Goal: Task Accomplishment & Management: Complete application form

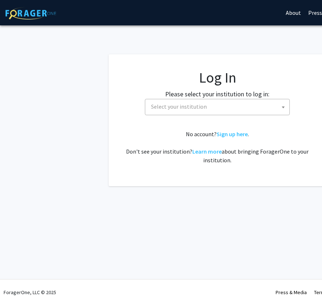
click at [210, 104] on span "Select your institution" at bounding box center [218, 106] width 141 height 15
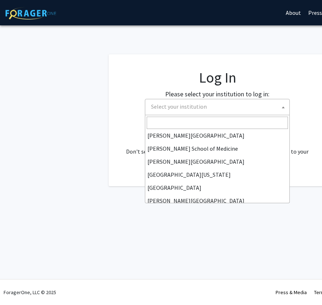
scroll to position [186, 0]
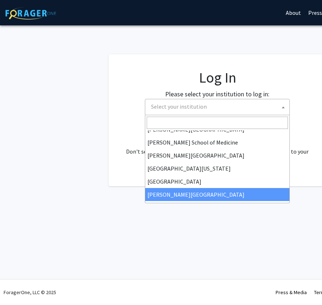
select select "24"
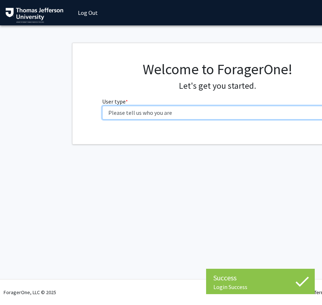
click at [147, 115] on select "Please tell us who you are Undergraduate Student Master's Student Doctoral Cand…" at bounding box center [217, 113] width 231 height 14
select select "3: doc"
click at [102, 106] on select "Please tell us who you are Undergraduate Student Master's Student Doctoral Cand…" at bounding box center [217, 113] width 231 height 14
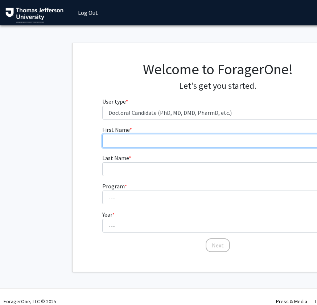
click at [162, 143] on input "First Name * required" at bounding box center [217, 141] width 231 height 14
type input "[PERSON_NAME]"
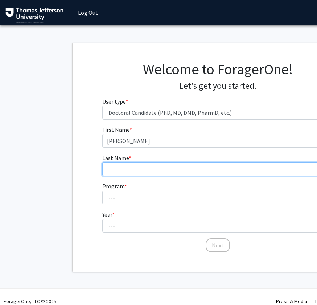
click at [123, 171] on input "Last Name * required" at bounding box center [217, 169] width 231 height 14
type input "Miao"
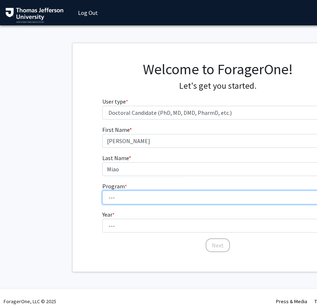
click at [115, 192] on select "--- Accelerated 3+3 BS in Health Sciences/Doctor of [MEDICAL_DATA] Accelerated …" at bounding box center [217, 198] width 231 height 14
select select "36: 777"
click at [102, 191] on select "--- Accelerated 3+3 BS in Health Sciences/Doctor of [MEDICAL_DATA] Accelerated …" at bounding box center [217, 198] width 231 height 14
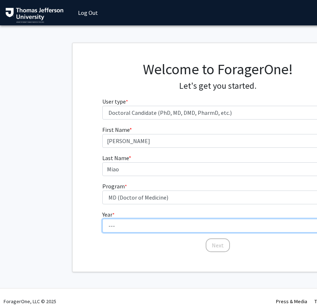
click at [158, 224] on select "--- First Year Second Year Third Year Fourth Year Fifth Year Sixth Year Seventh…" at bounding box center [217, 226] width 231 height 14
select select "1: first_year"
click at [102, 219] on select "--- First Year Second Year Third Year Fourth Year Fifth Year Sixth Year Seventh…" at bounding box center [217, 226] width 231 height 14
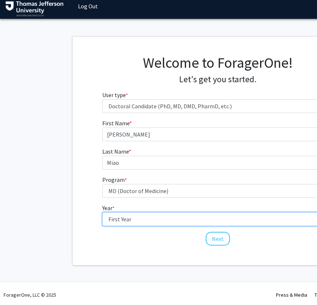
scroll to position [9, 0]
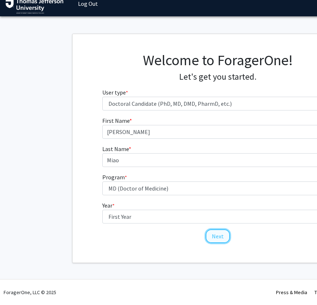
click at [224, 237] on button "Next" at bounding box center [218, 237] width 24 height 14
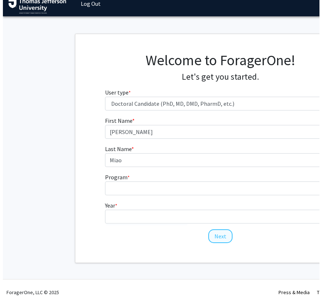
scroll to position [0, 0]
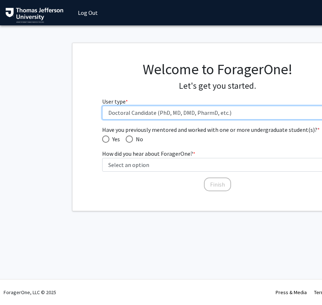
click at [148, 115] on select "Please tell us who you are Undergraduate Student Master's Student Doctoral Cand…" at bounding box center [217, 113] width 231 height 14
click at [102, 106] on select "Please tell us who you are Undergraduate Student Master's Student Doctoral Cand…" at bounding box center [217, 113] width 231 height 14
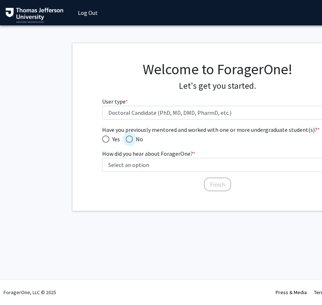
click at [132, 140] on span "Have you previously mentored and worked with one or more undergraduate student(…" at bounding box center [129, 139] width 7 height 7
click at [132, 140] on input "No" at bounding box center [129, 139] width 7 height 7
radio input "true"
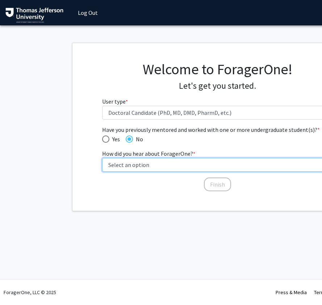
click at [147, 165] on select "Select an option Peer/student recommendation Faculty/staff recommendation Unive…" at bounding box center [217, 165] width 231 height 14
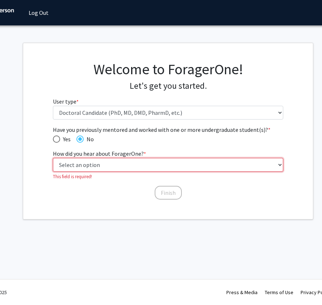
scroll to position [0, 45]
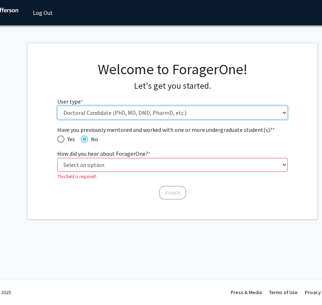
click at [160, 114] on select "Please tell us who you are Undergraduate Student Master's Student Doctoral Cand…" at bounding box center [172, 113] width 231 height 14
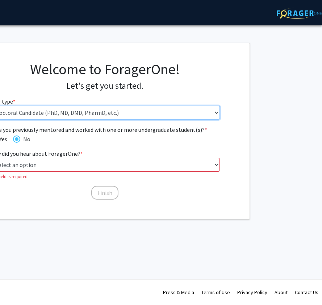
scroll to position [0, 0]
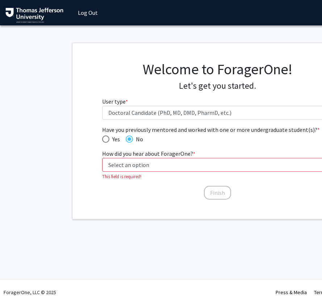
click at [87, 14] on link "Log Out" at bounding box center [87, 12] width 27 height 25
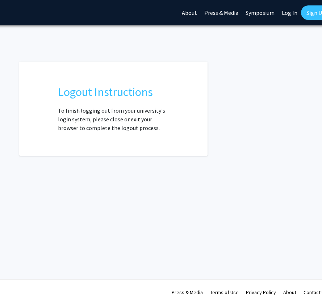
scroll to position [0, 103]
click at [294, 15] on link "Log In" at bounding box center [290, 12] width 23 height 25
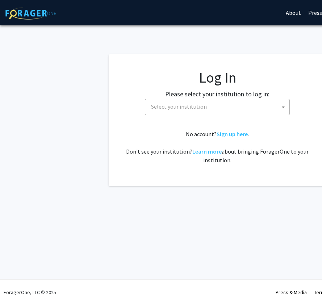
click at [211, 104] on span "Select your institution" at bounding box center [218, 106] width 141 height 15
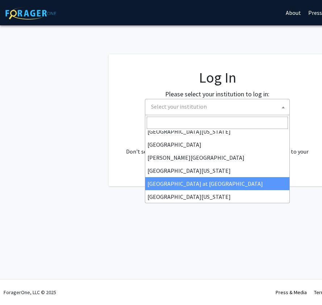
scroll to position [221, 0]
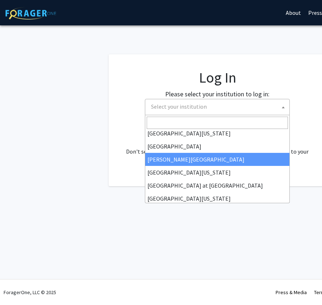
select select "24"
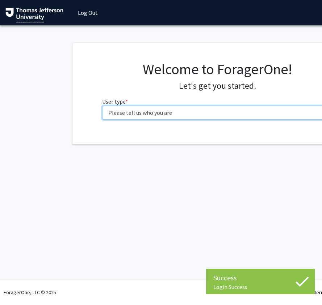
click at [147, 110] on select "Please tell us who you are Undergraduate Student Master's Student Doctoral Cand…" at bounding box center [217, 113] width 231 height 14
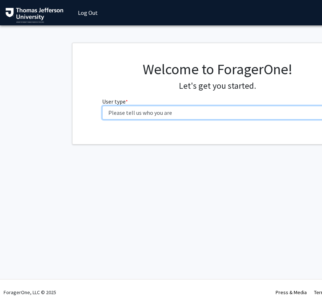
select select "3: doc"
click at [102, 106] on select "Please tell us who you are Undergraduate Student Master's Student Doctoral Cand…" at bounding box center [217, 113] width 231 height 14
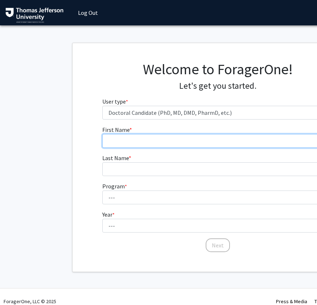
click at [153, 141] on input "First Name * required" at bounding box center [217, 141] width 231 height 14
type input "[PERSON_NAME]"
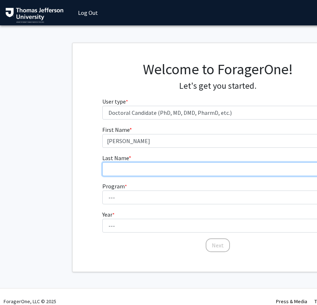
click at [129, 171] on input "Last Name * required" at bounding box center [217, 169] width 231 height 14
type input "Miao"
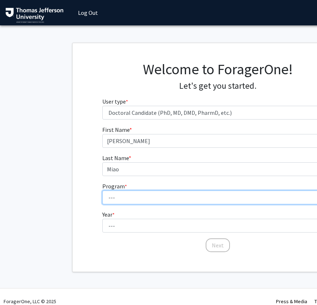
click at [122, 197] on select "--- Accelerated 3+3 BS in Health Sciences/Doctor of [MEDICAL_DATA] Accelerated …" at bounding box center [217, 198] width 231 height 14
select select "35: 815"
click at [102, 191] on select "--- Accelerated 3+3 BS in Health Sciences/Doctor of [MEDICAL_DATA] Accelerated …" at bounding box center [217, 198] width 231 height 14
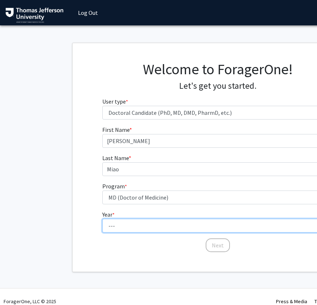
click at [126, 226] on select "--- First Year Second Year Third Year Fourth Year Fifth Year Sixth Year Seventh…" at bounding box center [217, 226] width 231 height 14
select select "1: first_year"
click at [102, 219] on select "--- First Year Second Year Third Year Fourth Year Fifth Year Sixth Year Seventh…" at bounding box center [217, 226] width 231 height 14
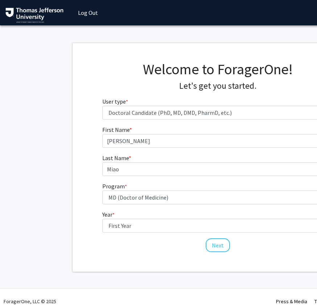
click at [96, 254] on div "Welcome to ForagerOne! Let's get you started. User type * required Please tell …" at bounding box center [218, 157] width 290 height 229
click at [221, 249] on button "Next" at bounding box center [218, 246] width 24 height 14
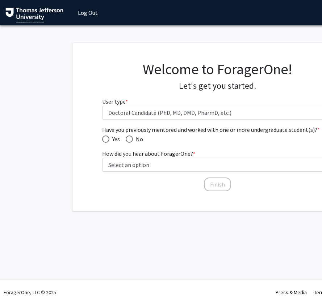
click at [132, 139] on span "Have you previously mentored and worked with one or more undergraduate student(…" at bounding box center [129, 139] width 7 height 7
click at [132, 139] on input "No" at bounding box center [129, 139] width 7 height 7
radio input "true"
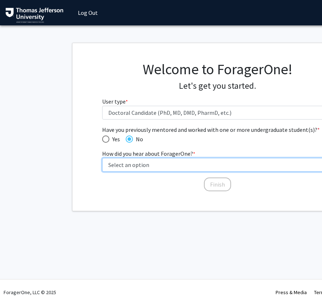
click at [167, 162] on select "Select an option Peer/student recommendation Faculty/staff recommendation Unive…" at bounding box center [217, 165] width 231 height 14
select select "2: faculty_recommendation"
click at [102, 158] on select "Select an option Peer/student recommendation Faculty/staff recommendation Unive…" at bounding box center [217, 165] width 231 height 14
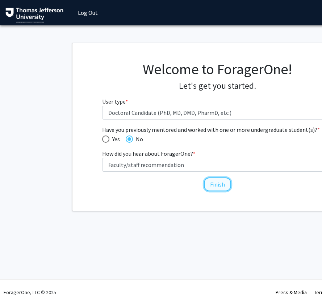
click at [216, 186] on button "Finish" at bounding box center [217, 185] width 27 height 14
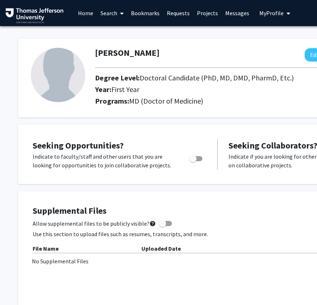
click at [268, 14] on span "My Profile" at bounding box center [271, 12] width 24 height 7
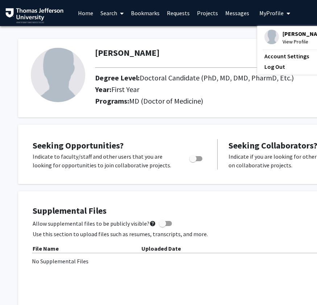
click at [159, 115] on div "[PERSON_NAME] Edit Section See Public View help Degree Level: Doctoral Candidat…" at bounding box center [217, 78] width 399 height 79
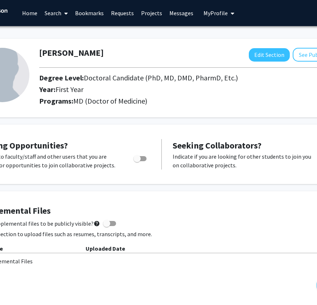
scroll to position [0, 53]
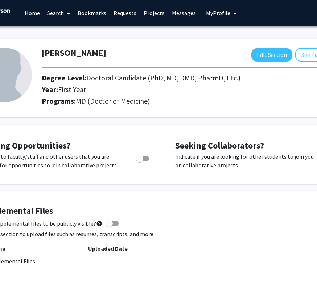
click at [144, 157] on span "Toggle" at bounding box center [142, 158] width 13 height 5
click at [140, 161] on input "Are you actively seeking opportunities?" at bounding box center [139, 161] width 0 height 0
checkbox input "true"
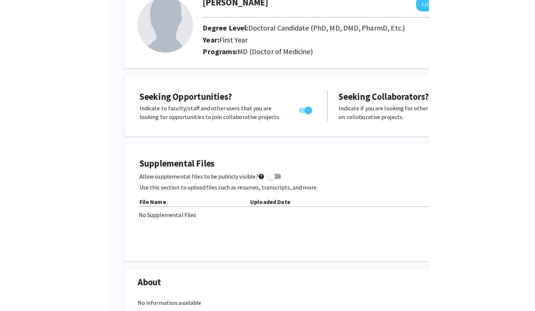
scroll to position [0, 0]
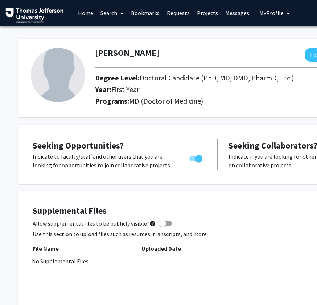
click at [114, 14] on link "Search" at bounding box center [112, 12] width 30 height 25
click at [120, 36] on span "Faculty/Staff" at bounding box center [123, 33] width 53 height 15
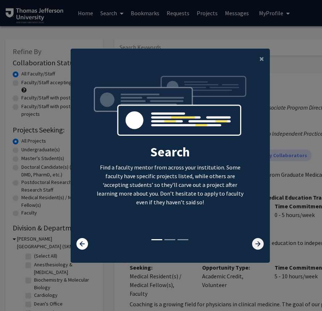
click at [257, 247] on icon at bounding box center [258, 244] width 12 height 12
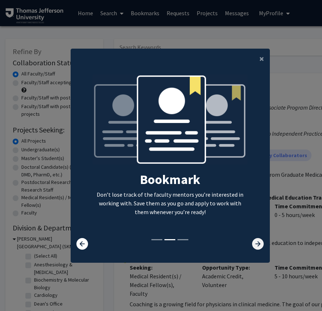
click at [257, 247] on icon at bounding box center [258, 244] width 12 height 12
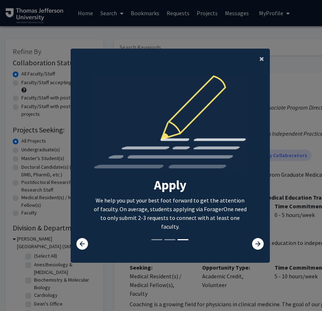
click at [260, 59] on span "×" at bounding box center [262, 58] width 5 height 11
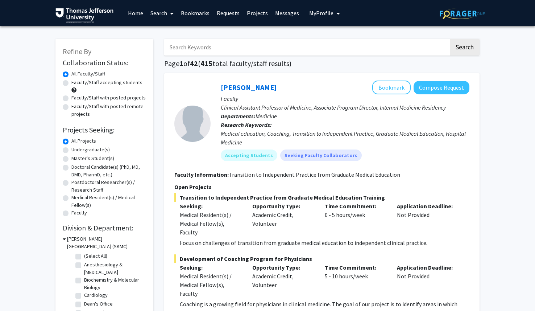
click at [71, 82] on label "Faculty/Staff accepting students" at bounding box center [106, 83] width 71 height 8
click at [71, 82] on input "Faculty/Staff accepting students" at bounding box center [73, 81] width 5 height 5
radio input "true"
click at [71, 166] on label "Doctoral Candidate(s) (PhD, MD, DMD, PharmD, etc.)" at bounding box center [108, 170] width 75 height 15
click at [71, 166] on input "Doctoral Candidate(s) (PhD, MD, DMD, PharmD, etc.)" at bounding box center [73, 165] width 5 height 5
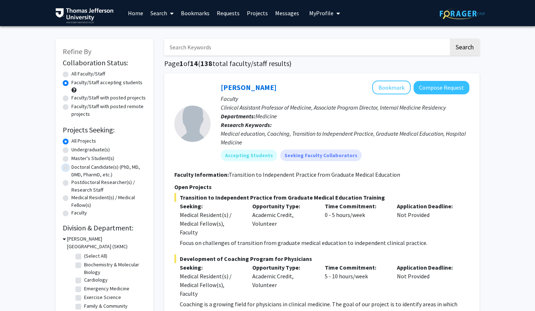
radio input "true"
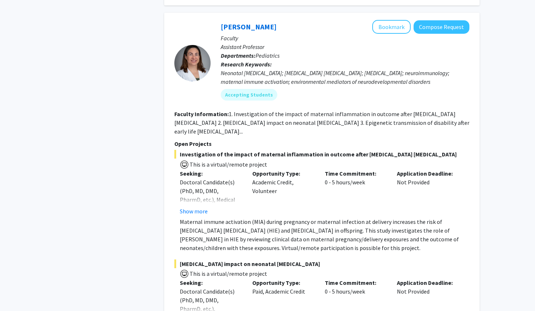
scroll to position [364, 0]
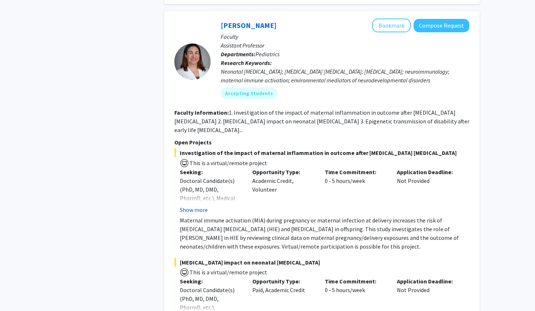
click at [199, 211] on button "Show more" at bounding box center [194, 209] width 28 height 9
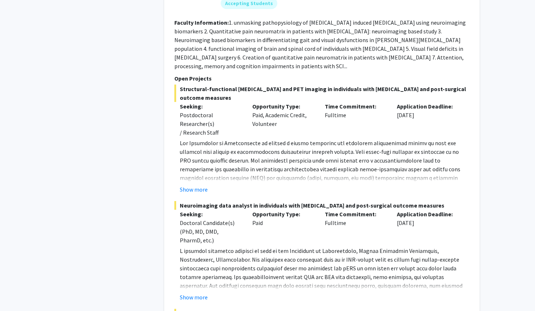
scroll to position [2384, 0]
click at [198, 185] on button "Show more" at bounding box center [194, 189] width 28 height 9
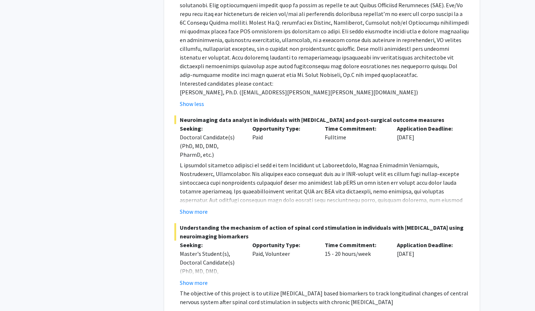
scroll to position [2566, 0]
click at [186, 206] on button "Show more" at bounding box center [194, 210] width 28 height 9
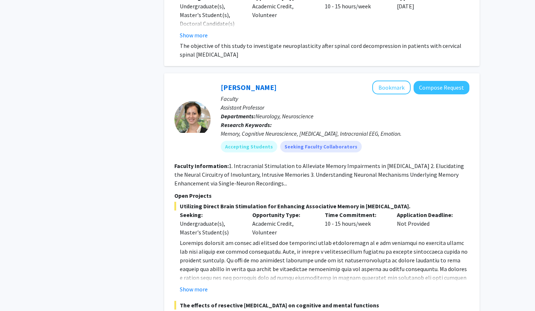
scroll to position [3055, 0]
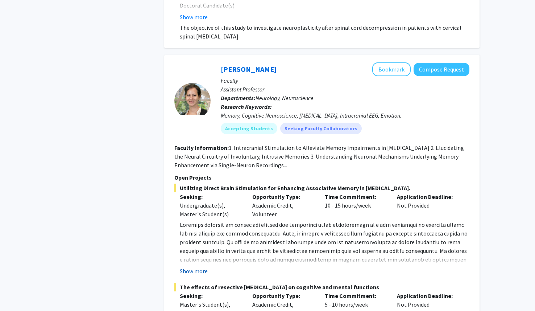
click at [204, 267] on button "Show more" at bounding box center [194, 271] width 28 height 9
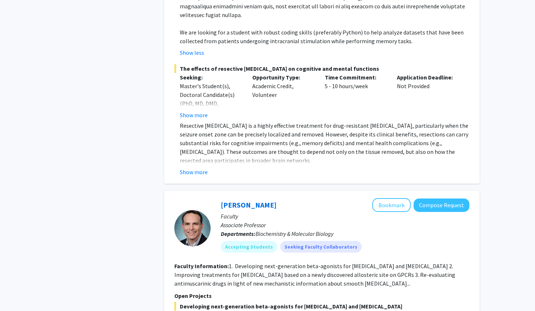
scroll to position [3351, 0]
click at [199, 168] on button "Show more" at bounding box center [194, 172] width 28 height 9
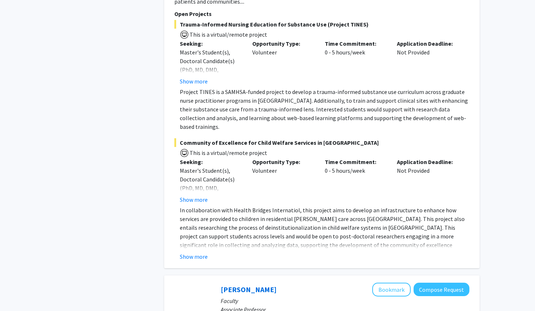
scroll to position [4127, 0]
click at [205, 251] on button "Show more" at bounding box center [194, 255] width 28 height 9
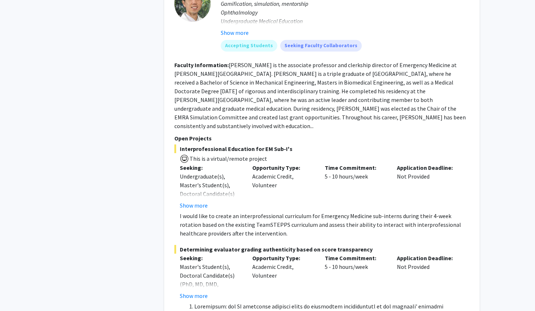
scroll to position [4477, 0]
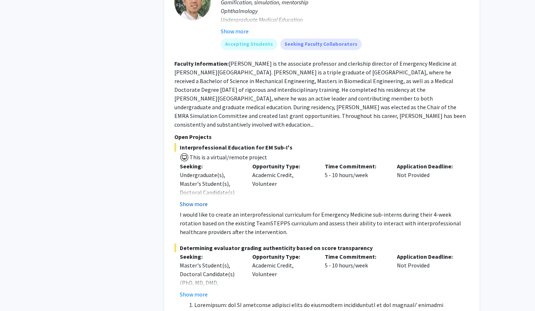
click at [191, 199] on button "Show more" at bounding box center [194, 203] width 28 height 9
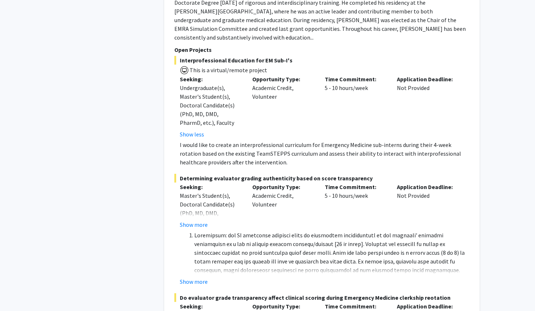
scroll to position [4566, 0]
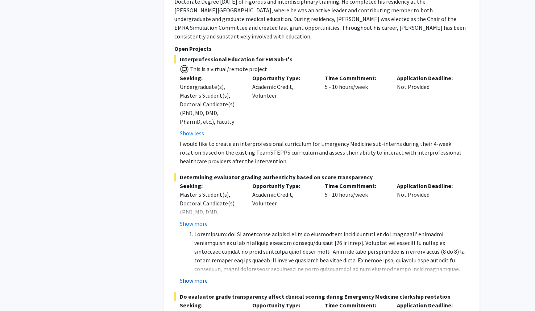
click at [198, 276] on button "Show more" at bounding box center [194, 280] width 28 height 9
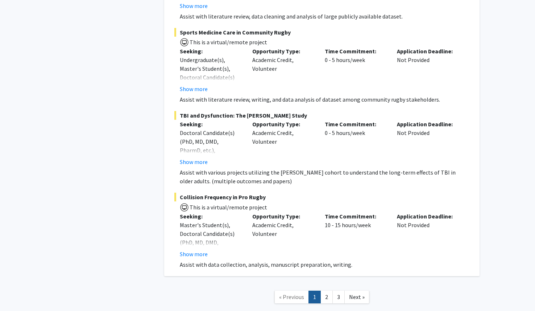
scroll to position [5805, 0]
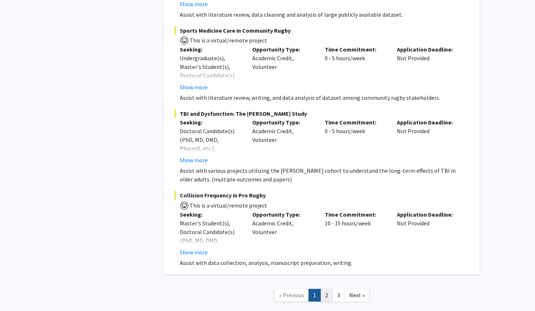
click at [322, 289] on link "2" at bounding box center [327, 295] width 12 height 13
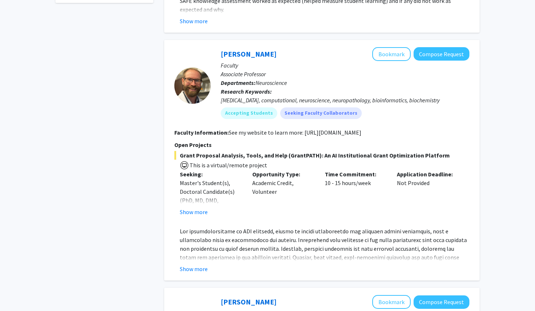
scroll to position [360, 0]
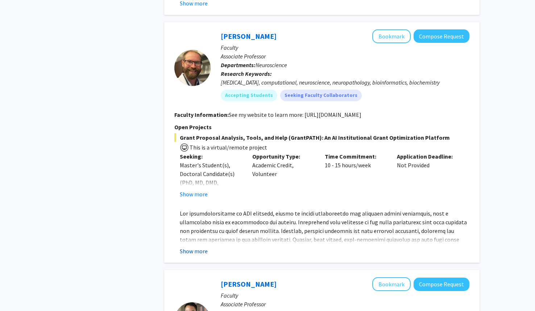
click at [198, 253] on button "Show more" at bounding box center [194, 251] width 28 height 9
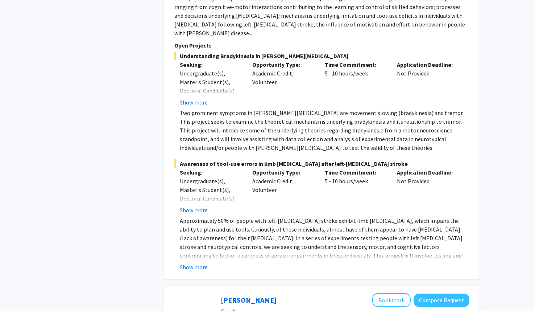
scroll to position [821, 0]
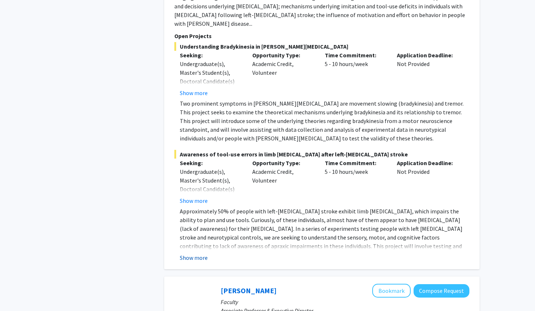
click at [190, 253] on button "Show more" at bounding box center [194, 257] width 28 height 9
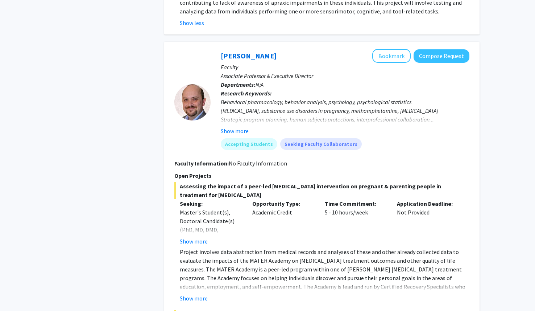
scroll to position [1089, 0]
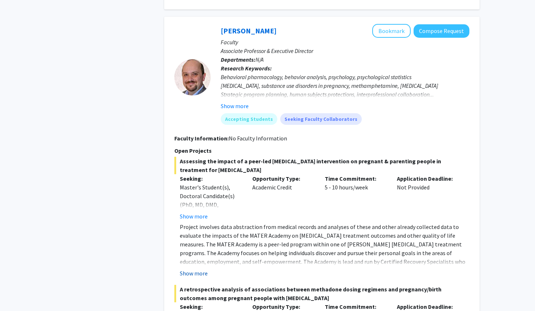
click at [194, 269] on button "Show more" at bounding box center [194, 273] width 28 height 9
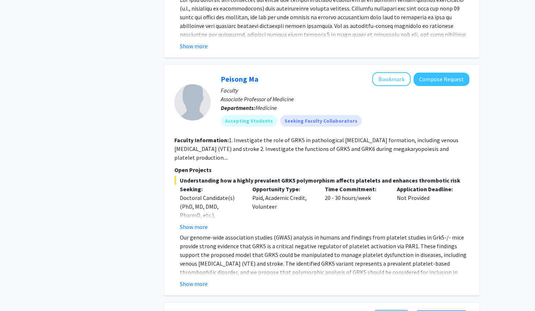
scroll to position [1453, 0]
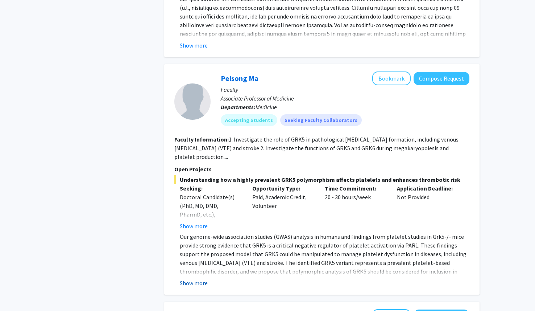
click at [194, 278] on button "Show more" at bounding box center [194, 282] width 28 height 9
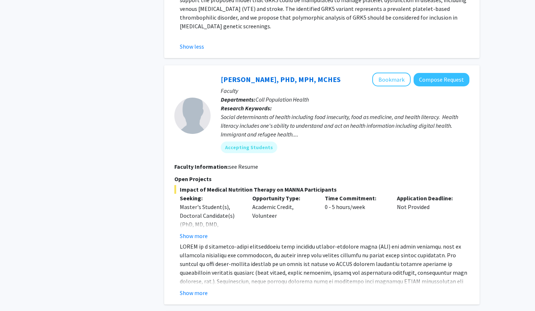
scroll to position [1710, 0]
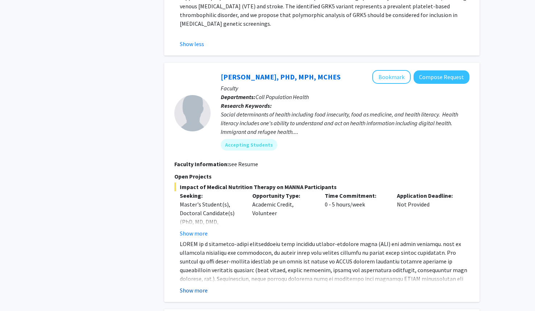
click at [202, 286] on button "Show more" at bounding box center [194, 290] width 28 height 9
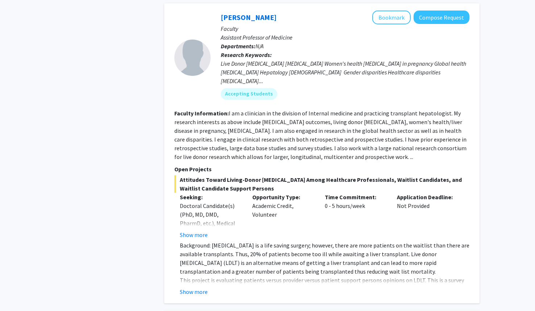
scroll to position [2629, 0]
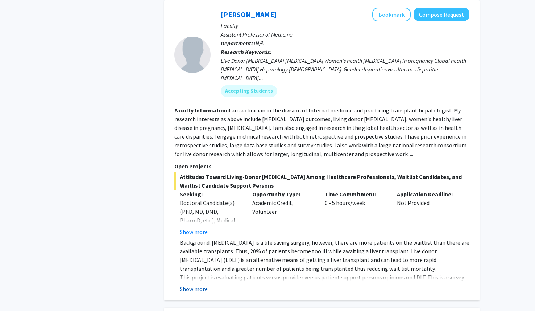
click at [197, 284] on button "Show more" at bounding box center [194, 288] width 28 height 9
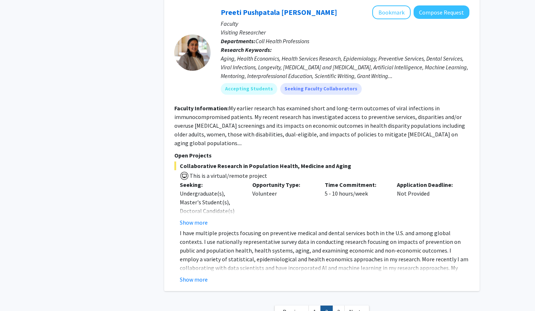
scroll to position [3040, 0]
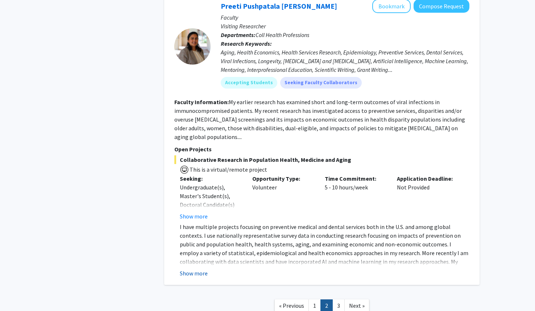
click at [201, 269] on button "Show more" at bounding box center [194, 273] width 28 height 9
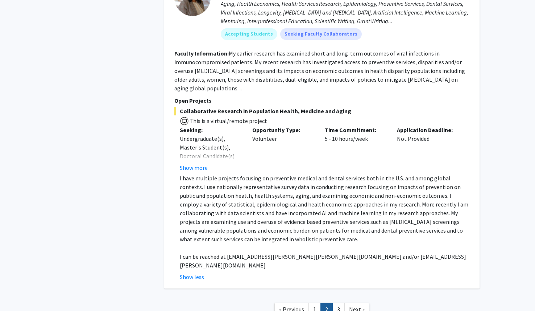
scroll to position [3088, 0]
click at [322, 305] on span "Next »" at bounding box center [357, 309] width 16 height 7
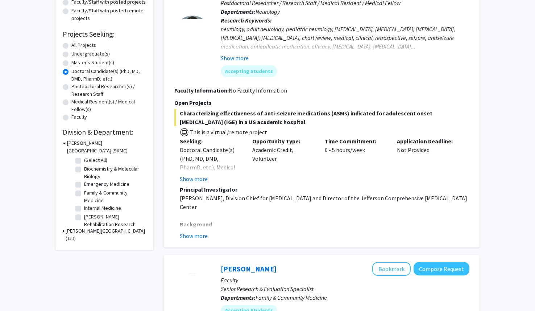
scroll to position [97, 0]
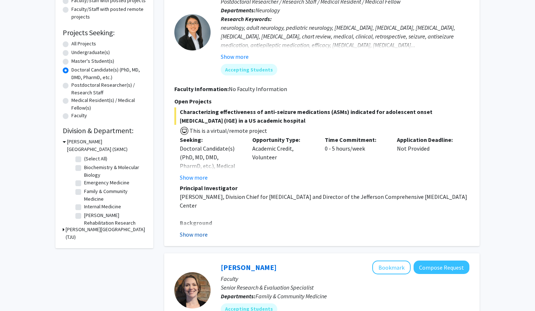
click at [201, 234] on button "Show more" at bounding box center [194, 234] width 28 height 9
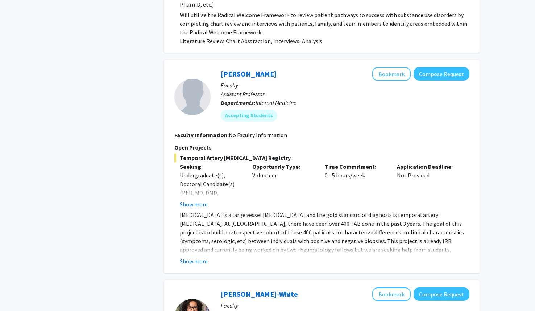
scroll to position [685, 0]
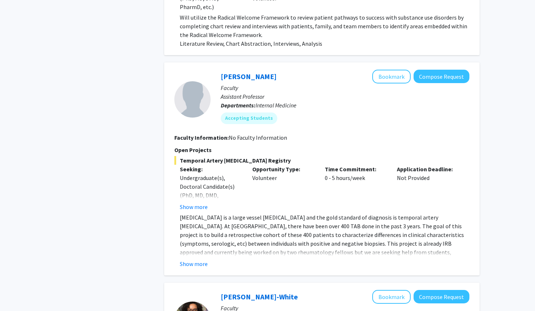
click at [187, 250] on div "[PERSON_NAME] Bookmark Compose Request Faculty Assistant Professor Departments:…" at bounding box center [321, 168] width 315 height 213
click at [198, 259] on button "Show more" at bounding box center [194, 263] width 28 height 9
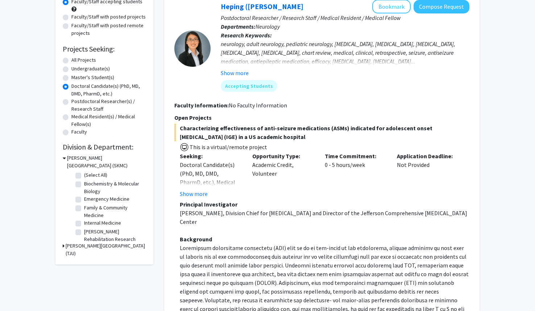
scroll to position [0, 0]
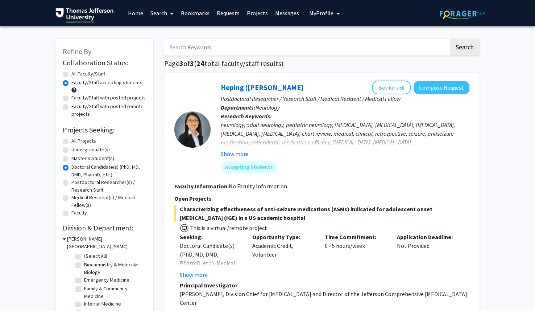
click at [71, 98] on label "Faculty/Staff with posted projects" at bounding box center [108, 98] width 74 height 8
click at [71, 98] on input "Faculty/Staff with posted projects" at bounding box center [73, 96] width 5 height 5
radio input "true"
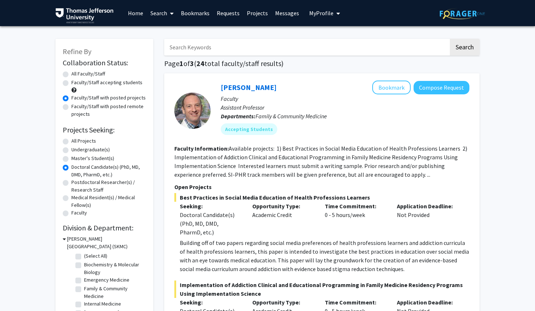
click at [71, 107] on label "Faculty/Staff with posted remote projects" at bounding box center [108, 110] width 75 height 15
click at [71, 107] on input "Faculty/Staff with posted remote projects" at bounding box center [73, 105] width 5 height 5
radio input "true"
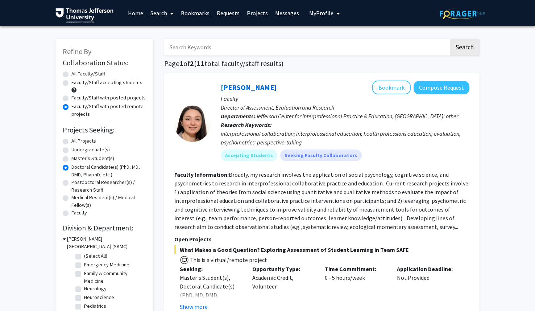
click at [71, 75] on label "All Faculty/Staff" at bounding box center [88, 74] width 34 height 8
click at [71, 75] on input "All Faculty/Staff" at bounding box center [73, 72] width 5 height 5
radio input "true"
